Goal: Complete application form: Complete application form

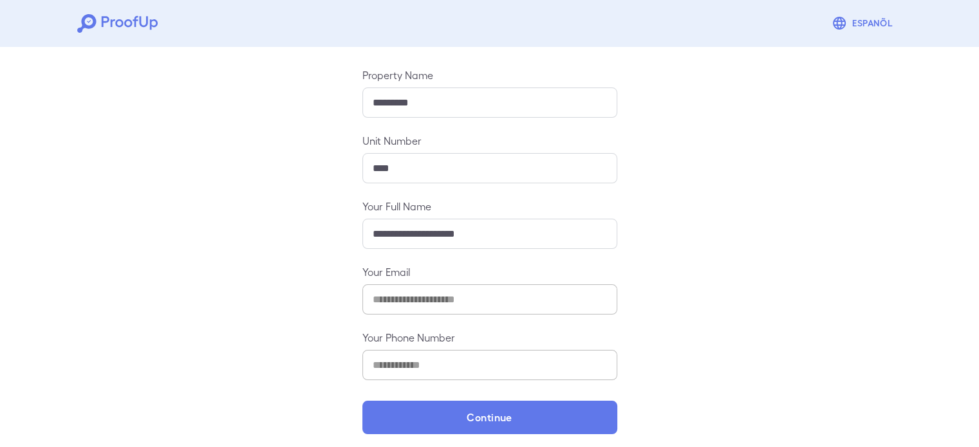
scroll to position [135, 0]
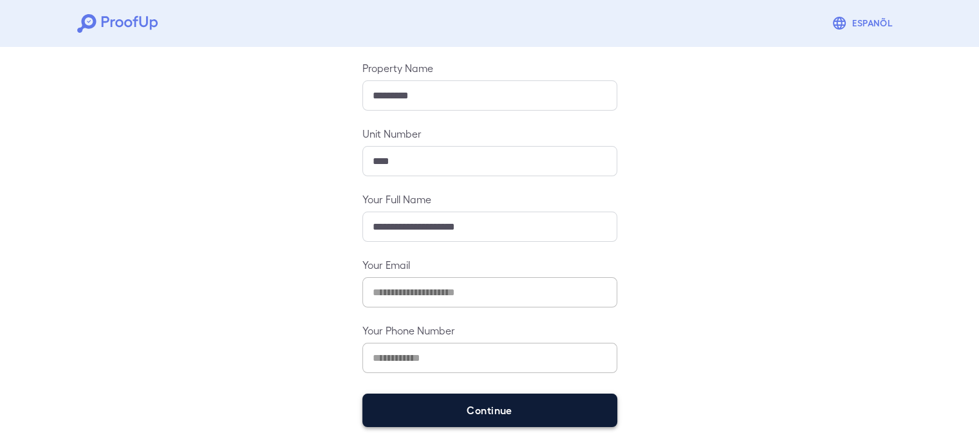
click at [505, 409] on button "Continue" at bounding box center [489, 410] width 255 height 33
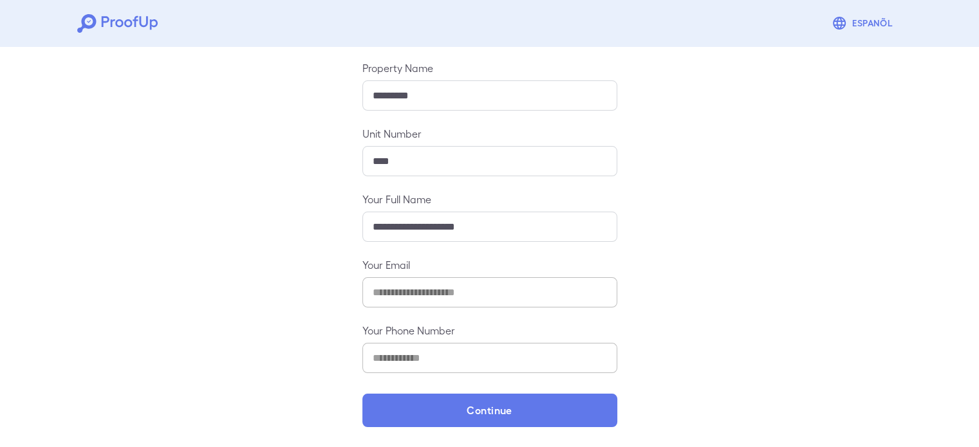
scroll to position [117, 0]
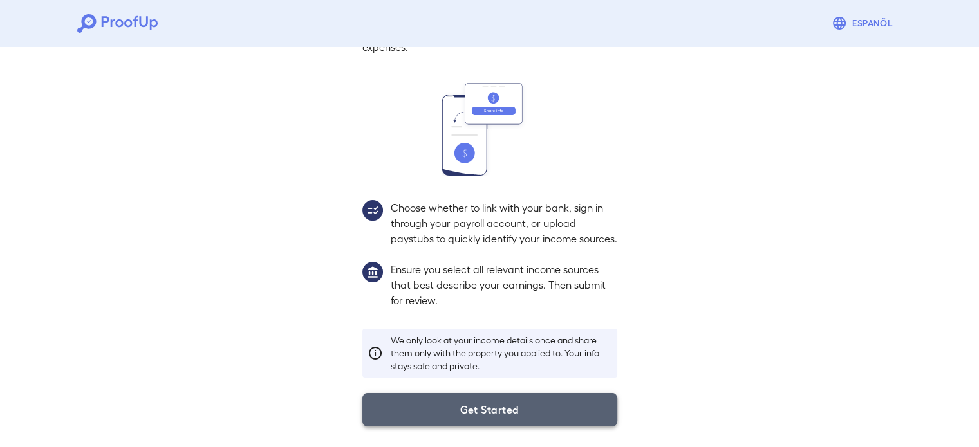
click at [533, 415] on button "Get Started" at bounding box center [489, 409] width 255 height 33
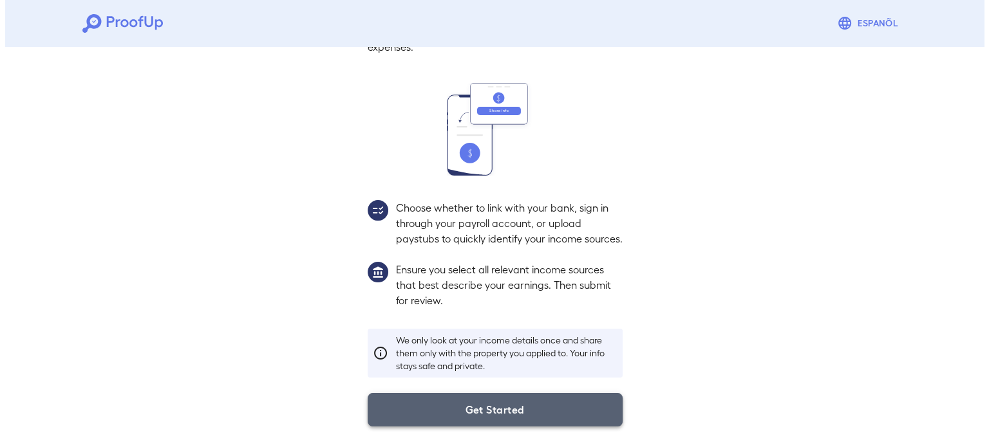
scroll to position [44, 0]
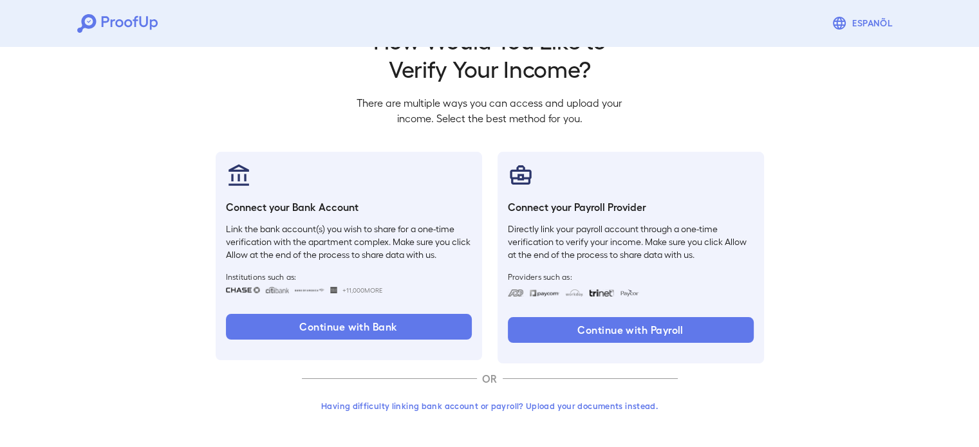
click at [528, 406] on button "Having difficulty linking bank account or payroll? Upload your documents instea…" at bounding box center [490, 406] width 376 height 23
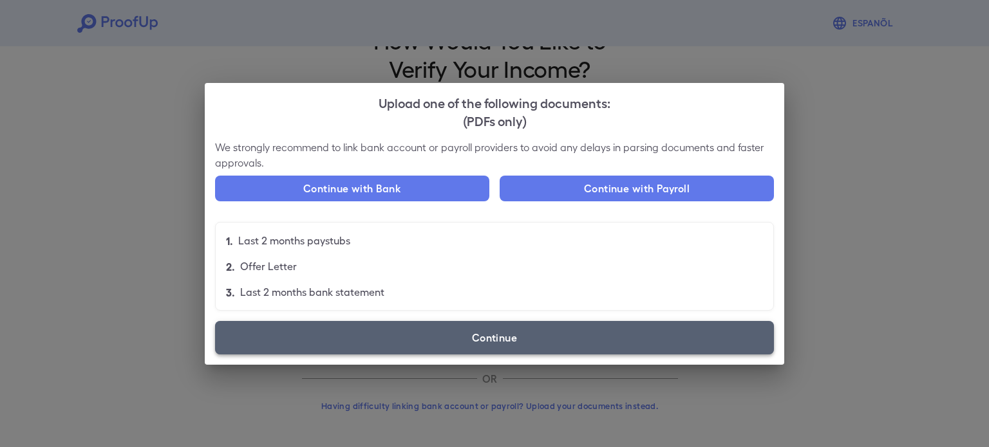
click at [407, 333] on label "Continue" at bounding box center [494, 337] width 559 height 33
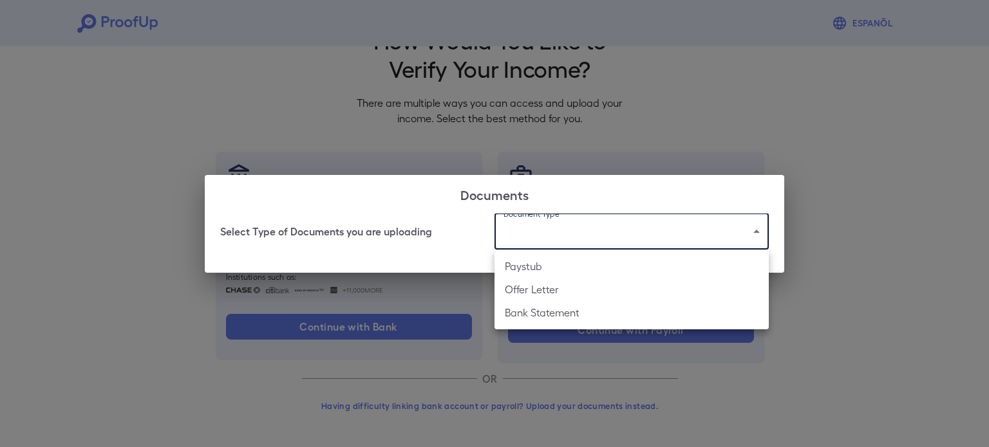
click at [655, 236] on body "Espanõl Go back How Would You Like to Verify Your Income? There are multiple wa…" at bounding box center [494, 202] width 989 height 492
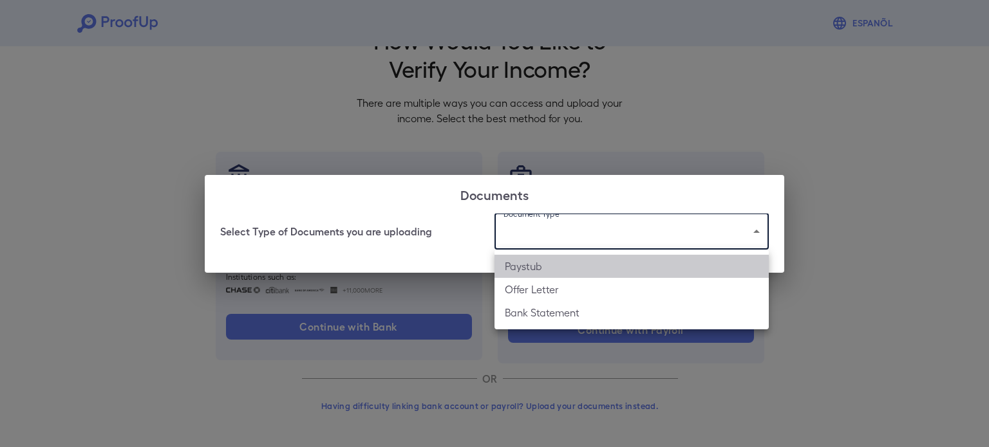
click at [554, 271] on li "Paystub" at bounding box center [631, 266] width 274 height 23
type input "*******"
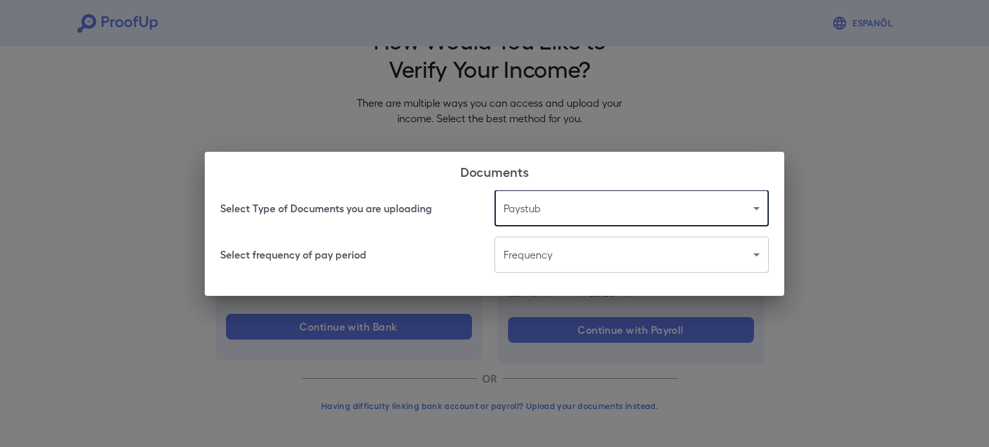
click at [543, 261] on body "Espanõl Go back How Would You Like to Verify Your Income? There are multiple wa…" at bounding box center [494, 202] width 989 height 492
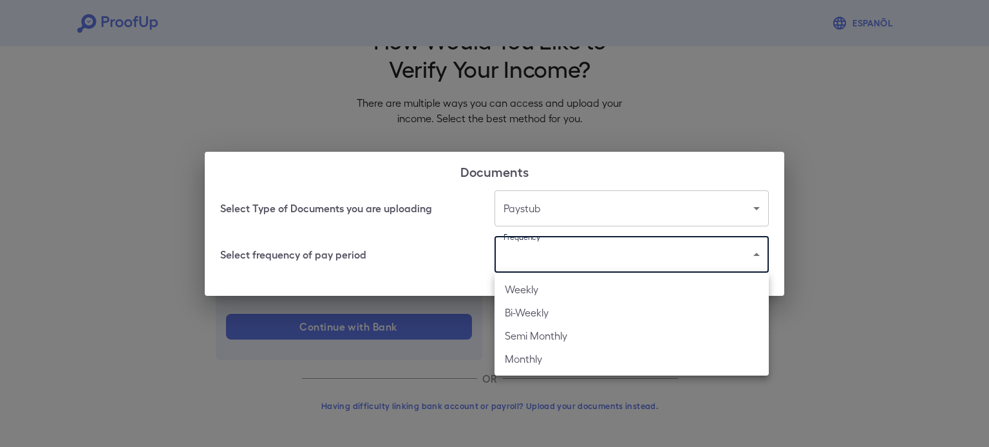
click at [570, 317] on li "Bi-Weekly" at bounding box center [631, 312] width 274 height 23
type input "*********"
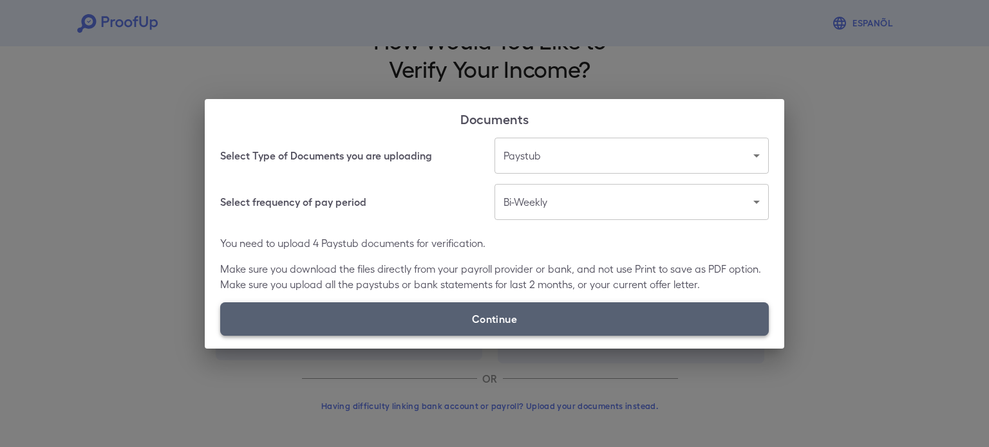
click at [512, 324] on label "Continue" at bounding box center [494, 319] width 548 height 33
click at [221, 335] on input "Continue" at bounding box center [220, 335] width 1 height 1
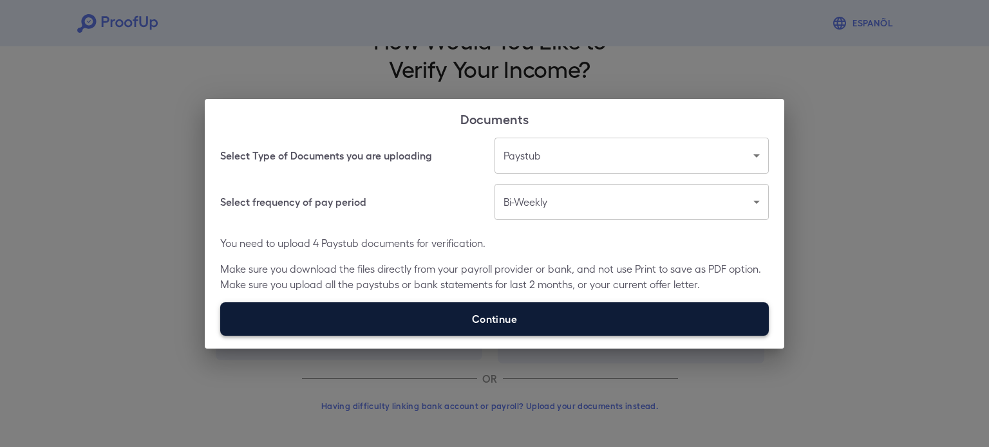
click at [560, 311] on label "Continue" at bounding box center [494, 319] width 548 height 33
click at [221, 335] on input "Continue" at bounding box center [220, 335] width 1 height 1
type input "**********"
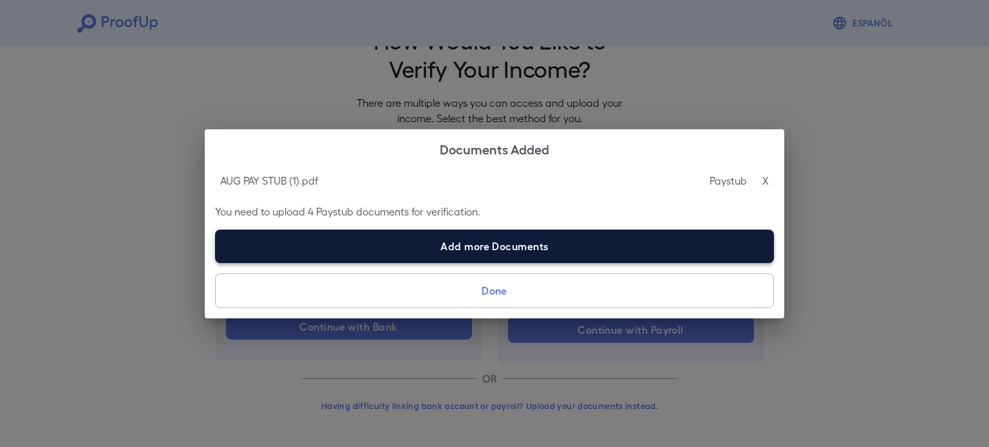
click at [408, 243] on label "Add more Documents" at bounding box center [494, 246] width 559 height 33
click at [216, 263] on input "Add more Documents" at bounding box center [215, 263] width 1 height 1
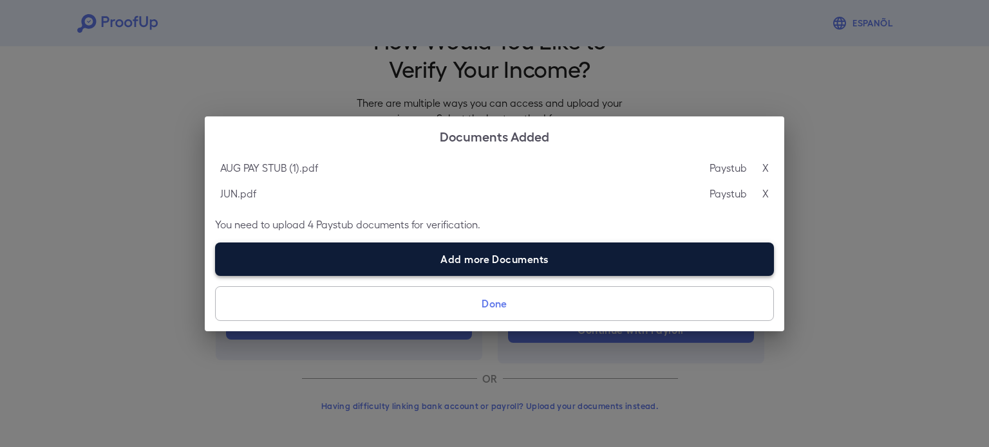
click at [490, 265] on label "Add more Documents" at bounding box center [494, 259] width 559 height 33
click at [216, 275] on input "Add more Documents" at bounding box center [215, 275] width 1 height 1
type input "**********"
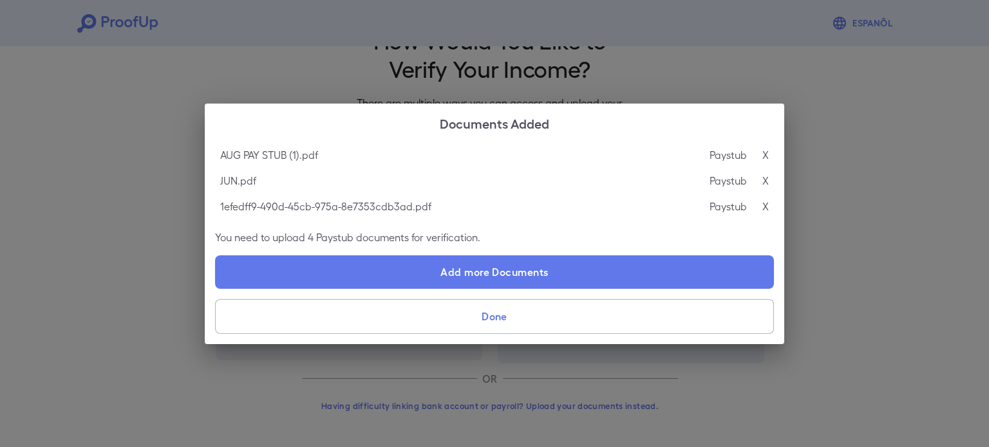
click at [534, 324] on button "Done" at bounding box center [494, 316] width 559 height 35
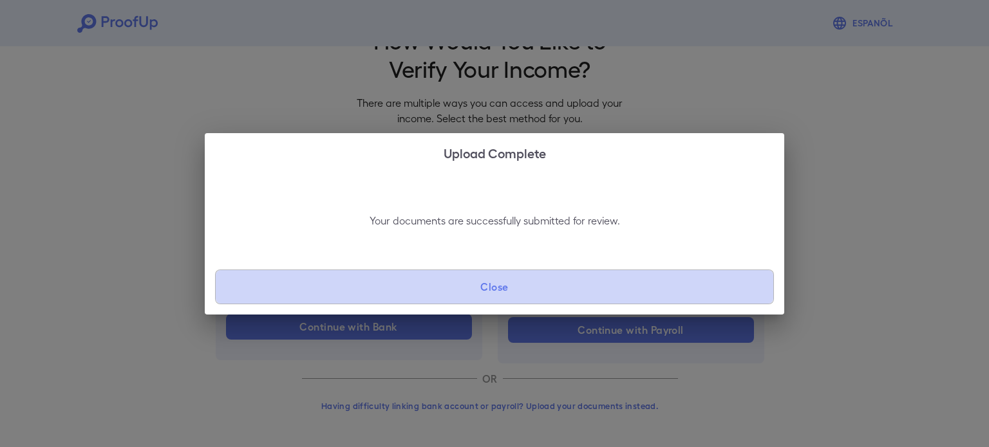
click at [513, 288] on button "Close" at bounding box center [494, 287] width 559 height 35
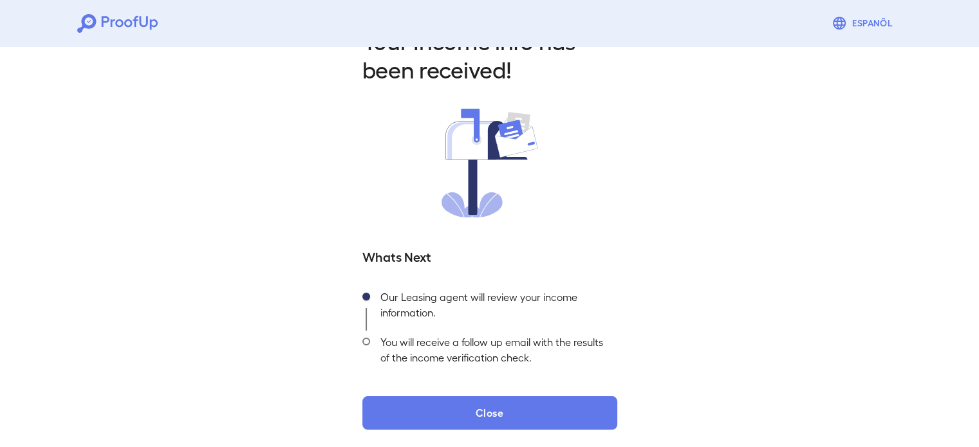
scroll to position [46, 0]
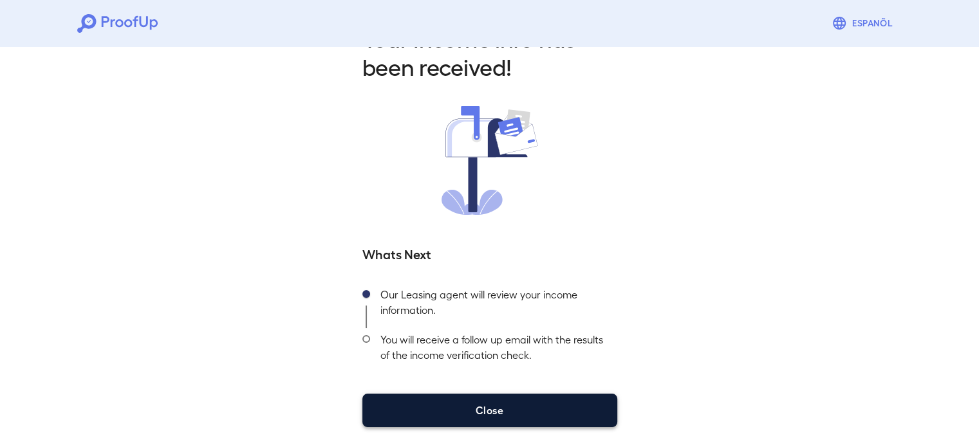
click at [515, 410] on button "Close" at bounding box center [489, 410] width 255 height 33
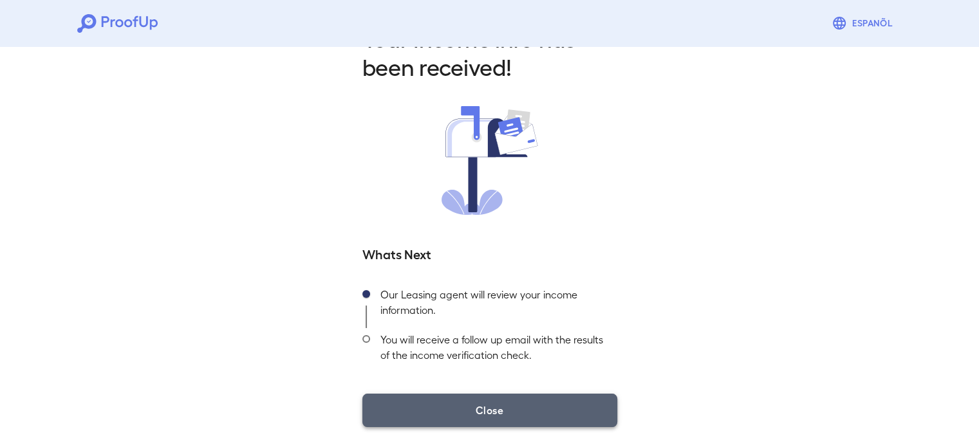
click at [433, 401] on button "Close" at bounding box center [489, 410] width 255 height 33
click at [436, 413] on button "Close" at bounding box center [489, 410] width 255 height 33
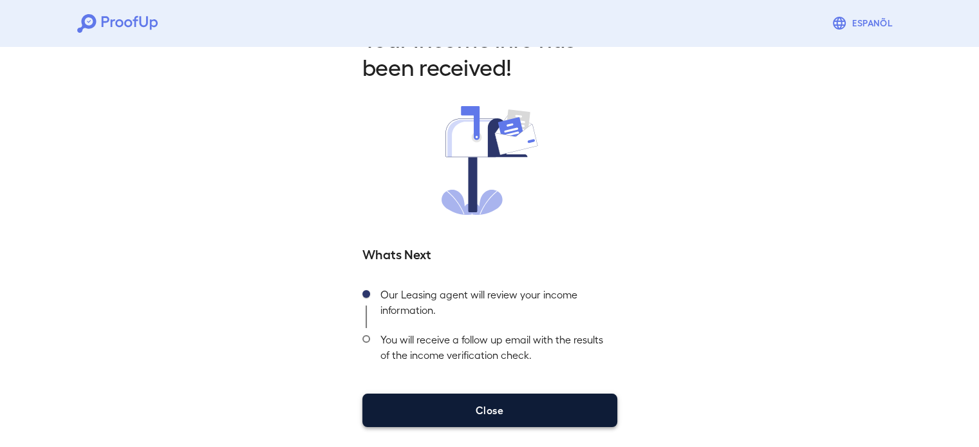
drag, startPoint x: 468, startPoint y: 391, endPoint x: 469, endPoint y: 404, distance: 13.5
click at [469, 400] on div "Your Income info has been received! Whats Next Our Leasing agent will review yo…" at bounding box center [490, 226] width 286 height 404
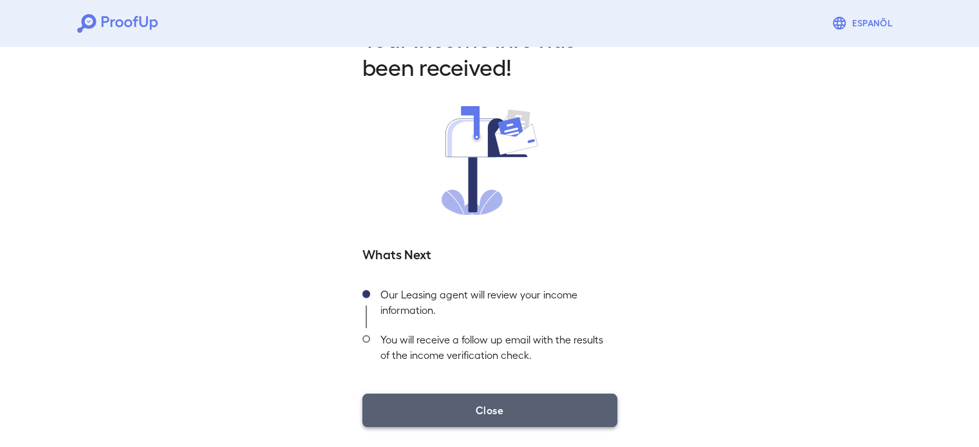
click at [470, 406] on button "Close" at bounding box center [489, 410] width 255 height 33
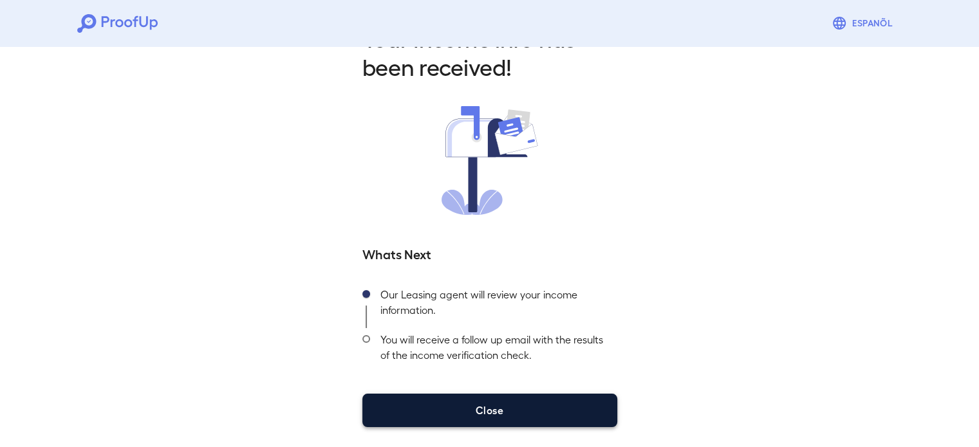
click at [527, 406] on button "Close" at bounding box center [489, 410] width 255 height 33
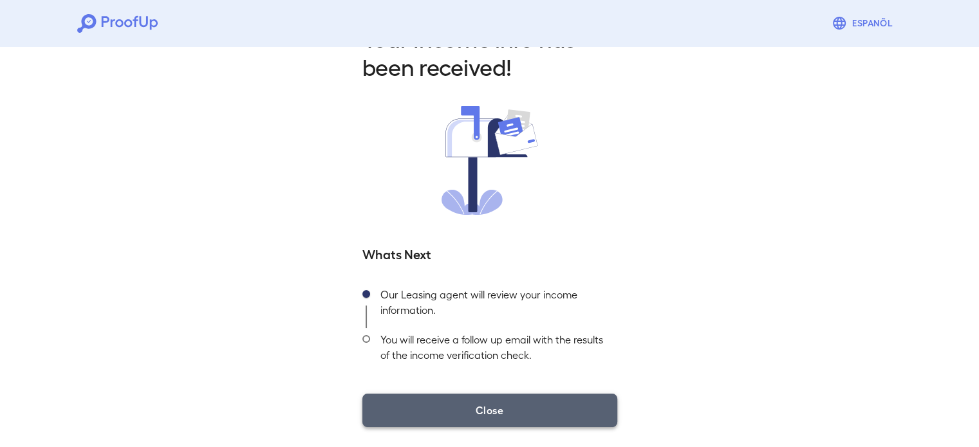
click at [437, 395] on button "Close" at bounding box center [489, 410] width 255 height 33
click at [433, 406] on button "Close" at bounding box center [489, 410] width 255 height 33
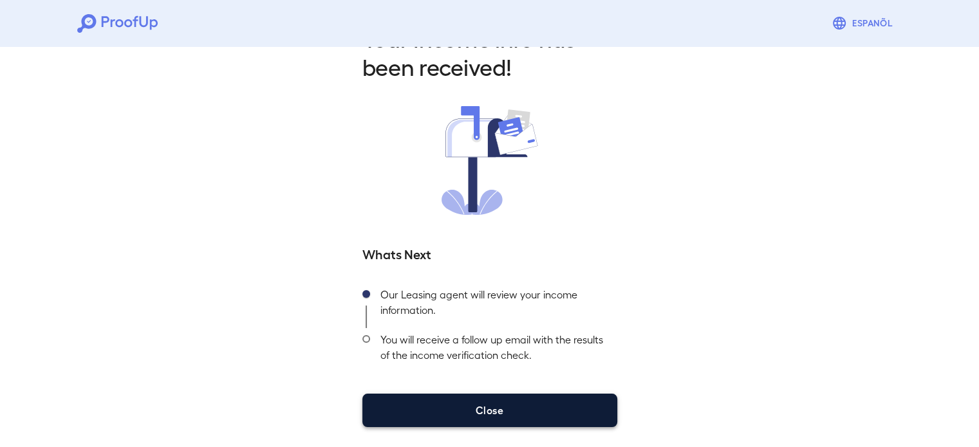
click at [413, 420] on button "Close" at bounding box center [489, 410] width 255 height 33
